Goal: Task Accomplishment & Management: Complete application form

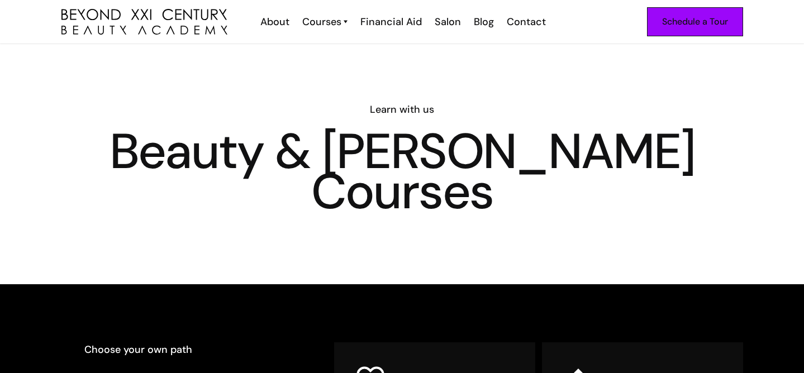
click at [666, 29] on link "Schedule a Tour" at bounding box center [695, 21] width 96 height 29
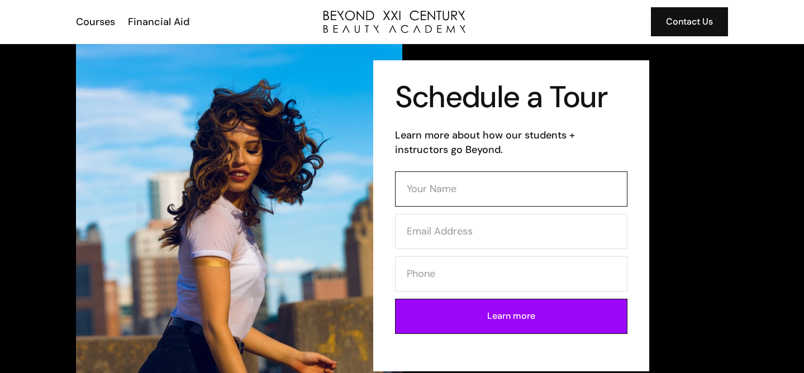
click at [441, 195] on input "Contact Form" at bounding box center [511, 188] width 232 height 35
type input "Kelsey Blumer"
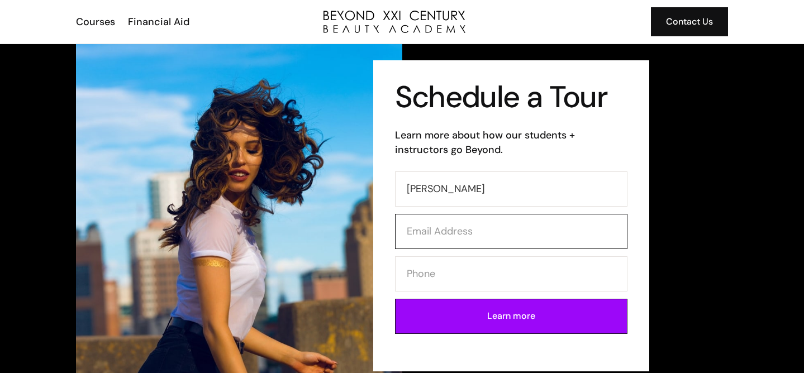
click at [470, 231] on input "Contact Form" at bounding box center [511, 231] width 232 height 35
type input "Kblumer0222@gmail.com"
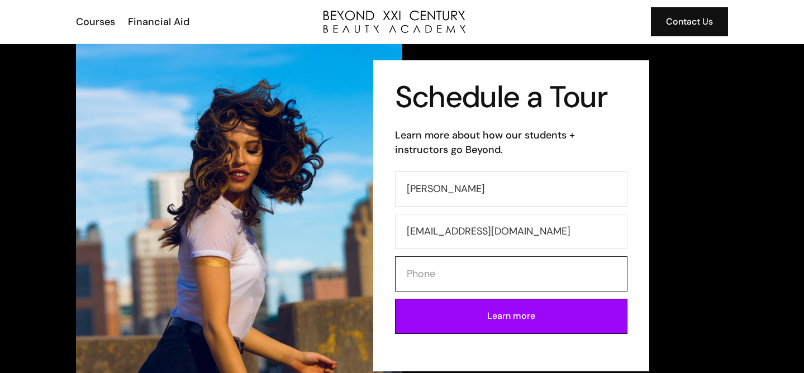
click at [413, 276] on input "Contact Form" at bounding box center [511, 273] width 232 height 35
type input "7144867837"
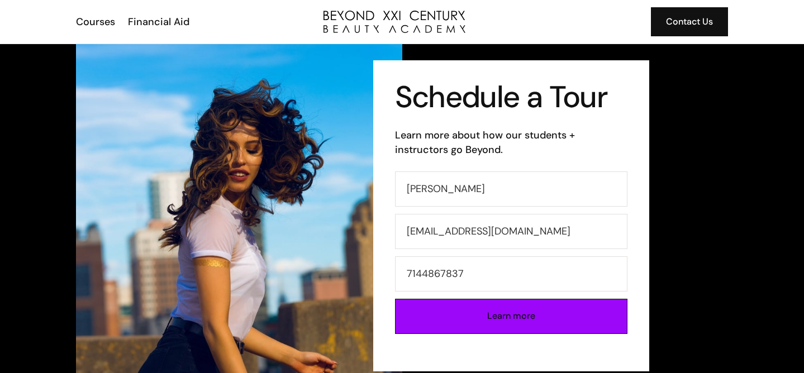
click at [456, 323] on input "Learn more" at bounding box center [511, 316] width 232 height 35
type input "Please wait..."
